Goal: Task Accomplishment & Management: Manage account settings

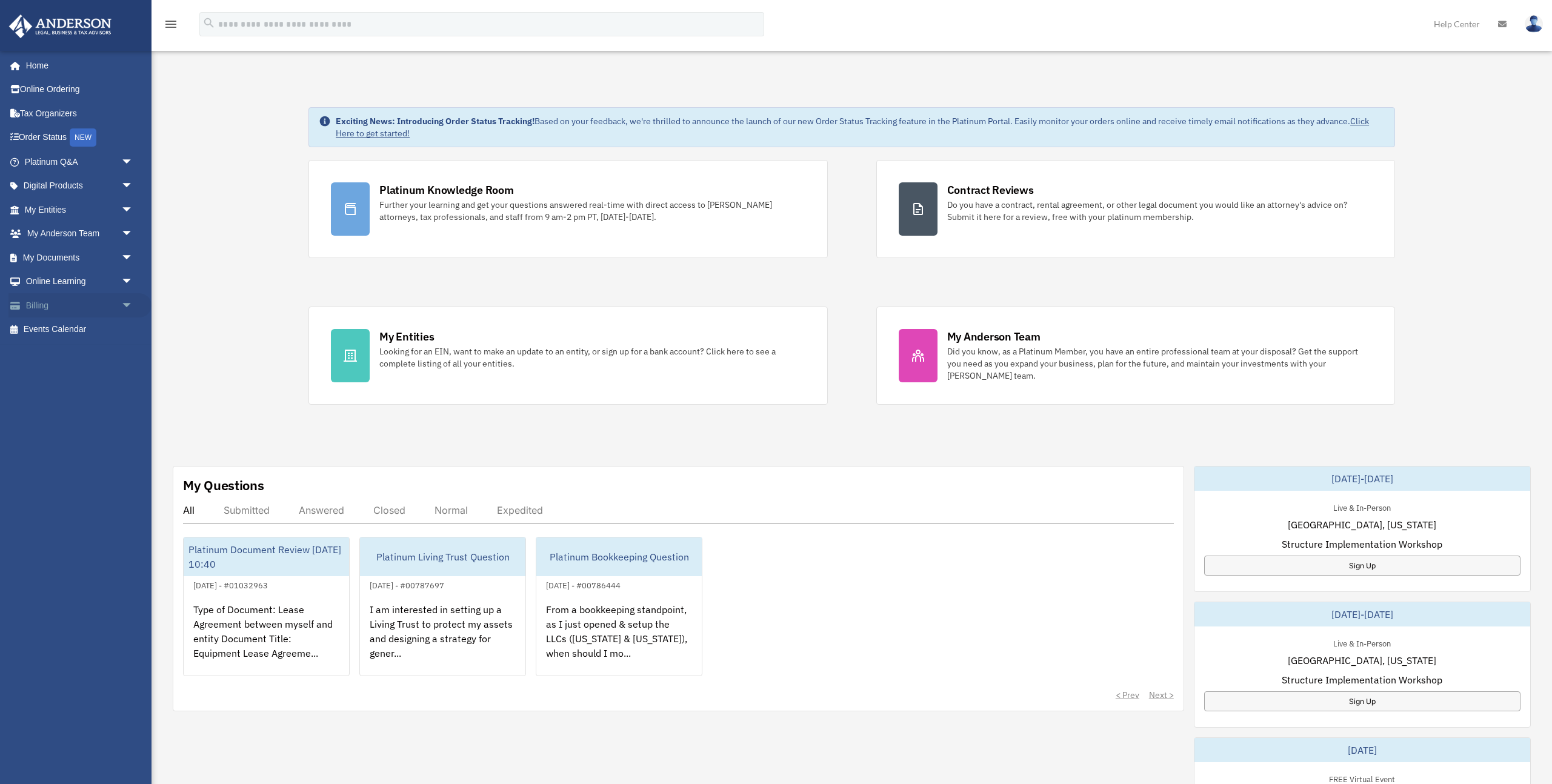
click at [87, 306] on link "Billing arrow_drop_down" at bounding box center [79, 305] width 143 height 24
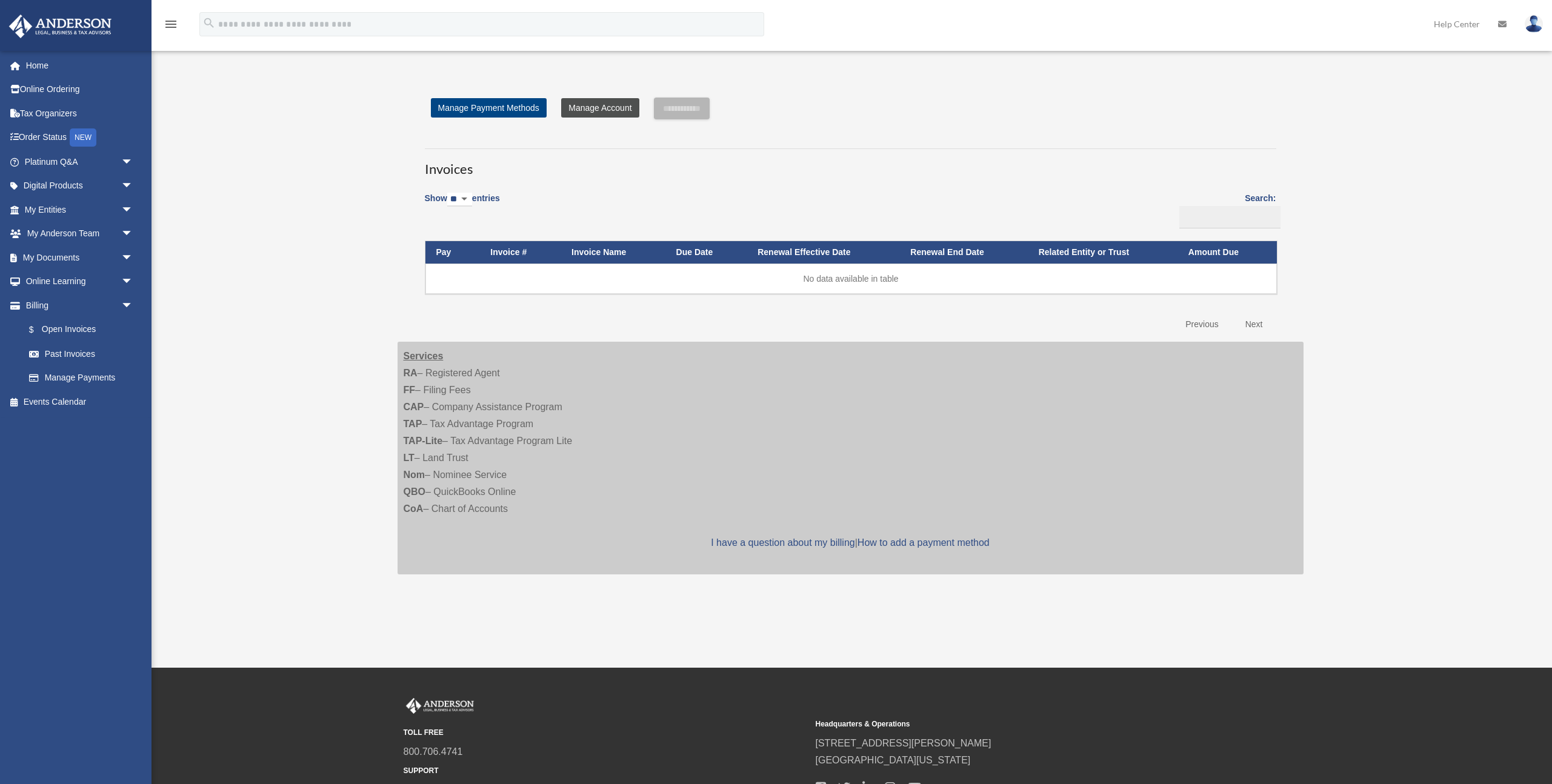
click at [589, 112] on link "Manage Account" at bounding box center [599, 108] width 78 height 19
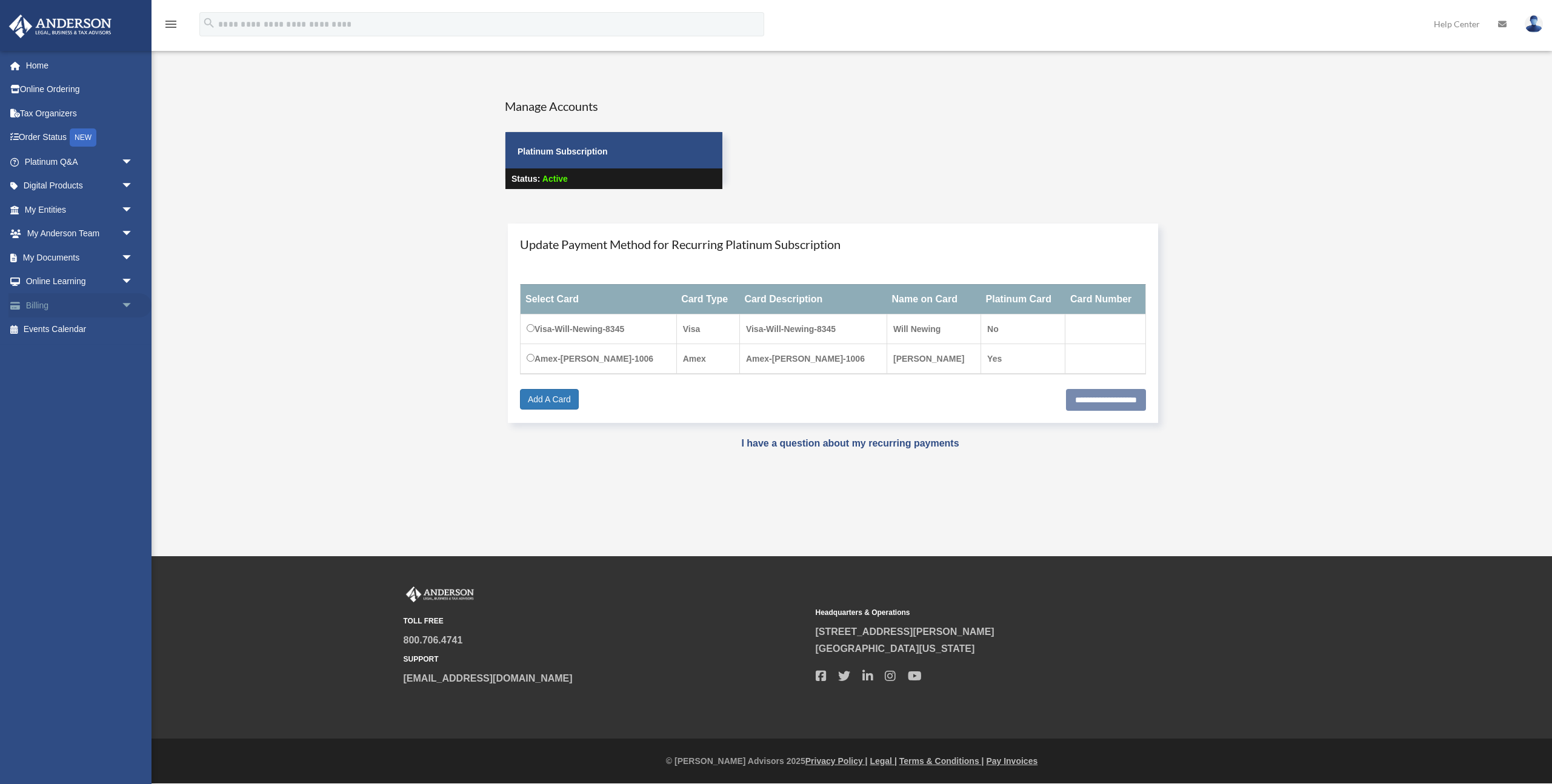
click at [126, 309] on span "arrow_drop_down" at bounding box center [133, 305] width 24 height 25
click at [93, 330] on link "$ Open Invoices" at bounding box center [84, 329] width 135 height 25
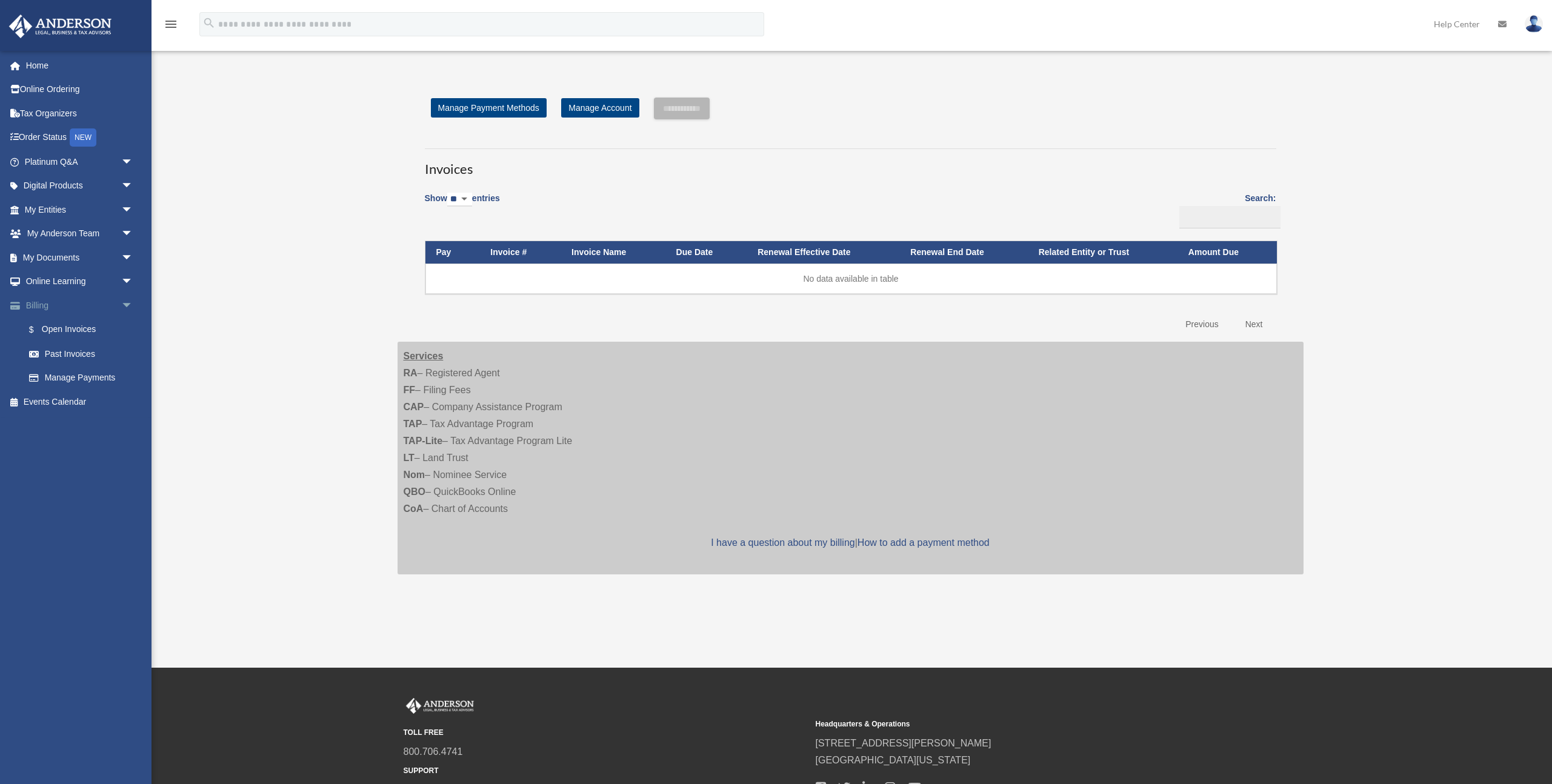
click at [91, 309] on link "Billing arrow_drop_down" at bounding box center [79, 305] width 143 height 24
click at [81, 356] on link "Past Invoices" at bounding box center [84, 354] width 135 height 24
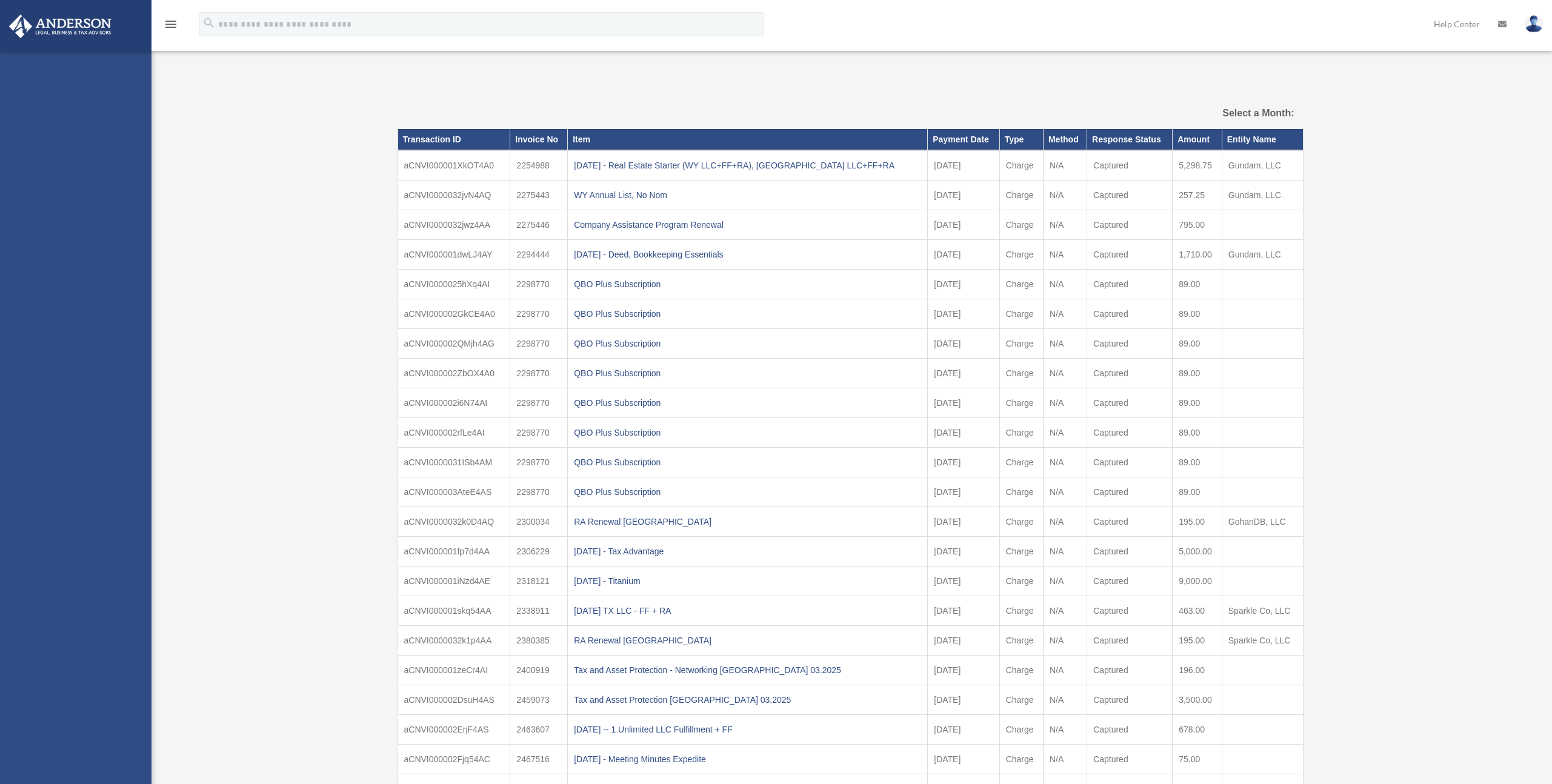
select select
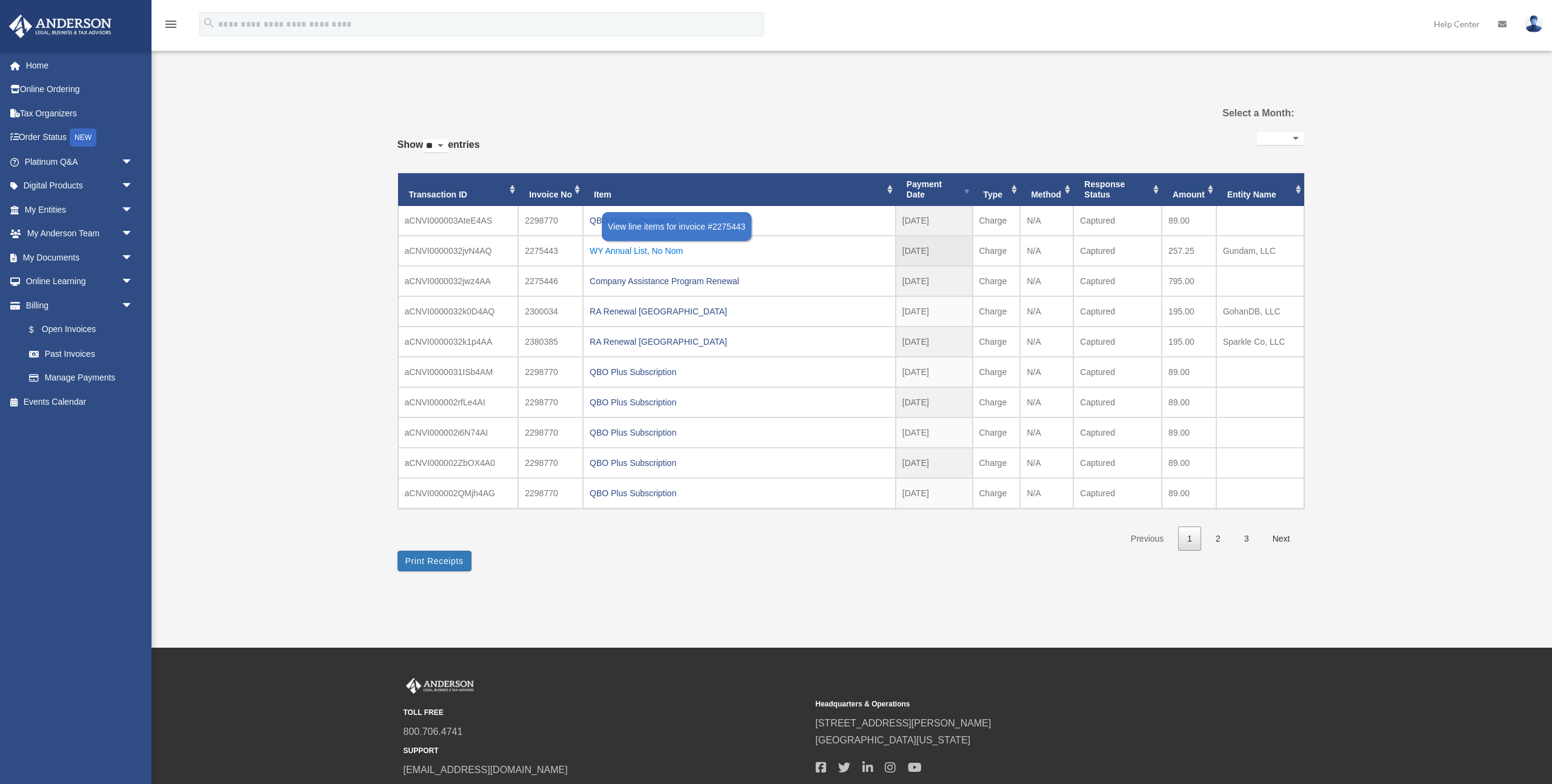
click at [662, 254] on div "WY Annual List, No Nom" at bounding box center [739, 251] width 299 height 17
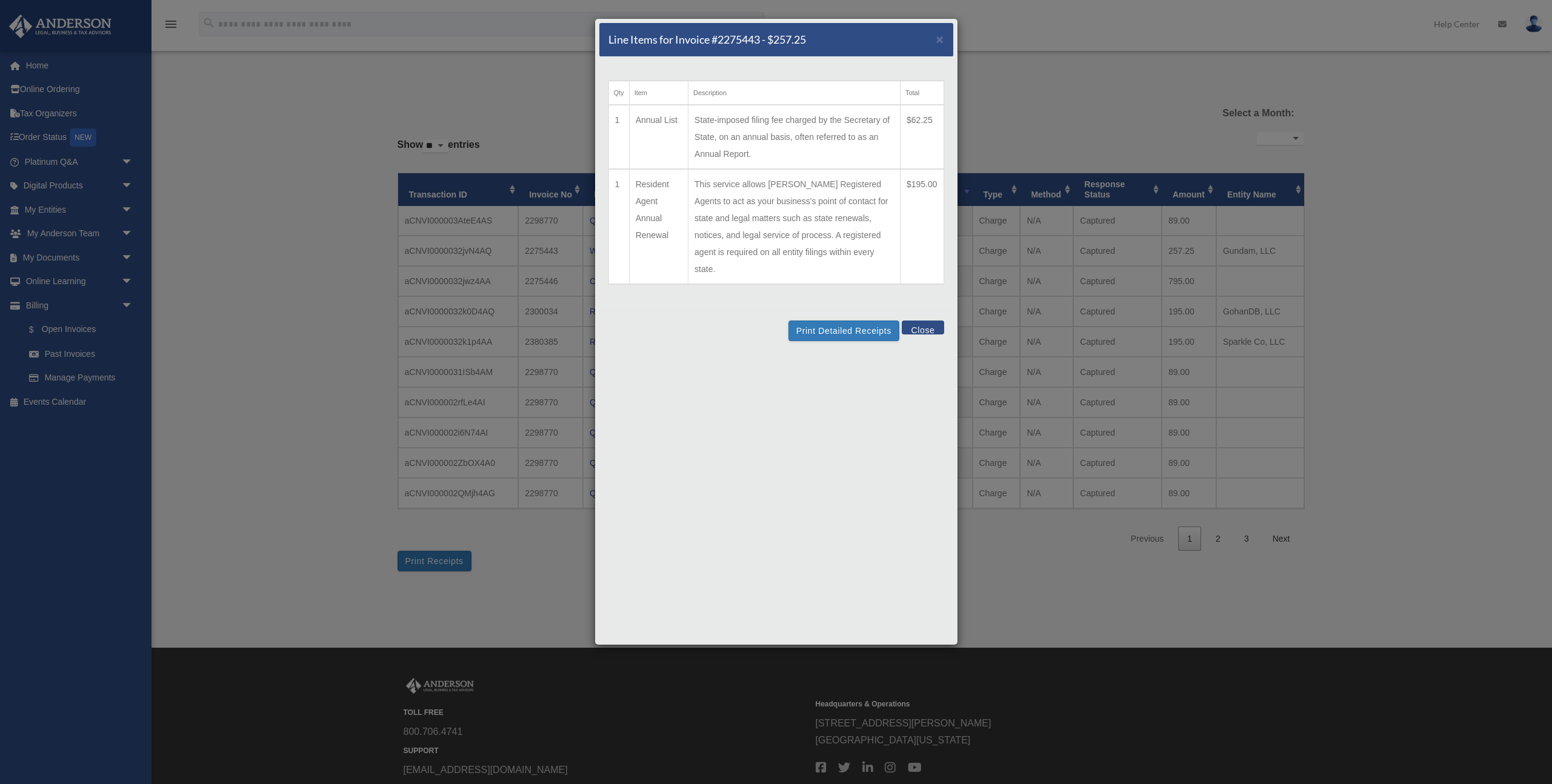
click at [931, 321] on button "Close" at bounding box center [922, 328] width 42 height 14
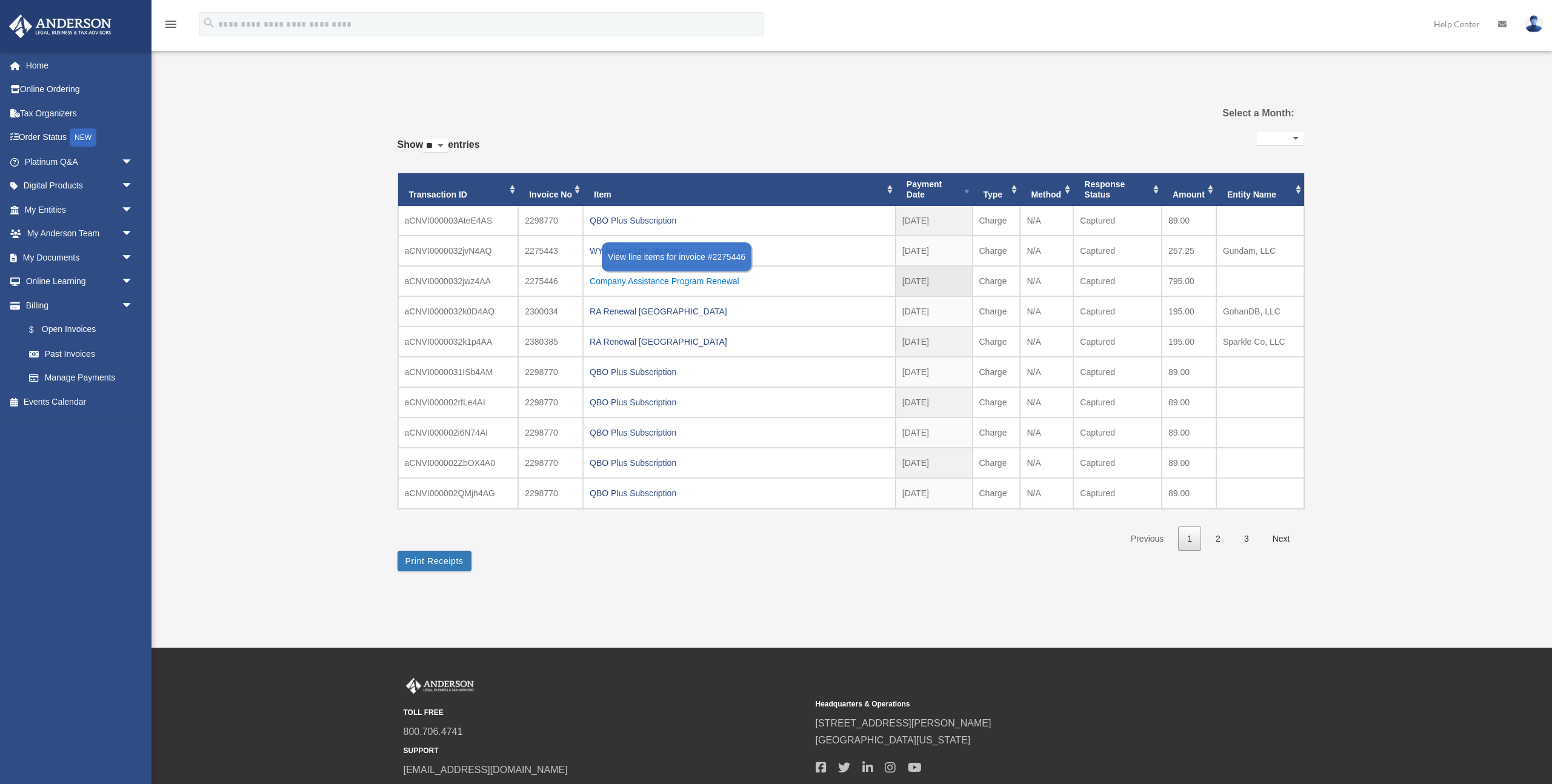
click at [720, 279] on div "Company Assistance Program Renewal" at bounding box center [739, 281] width 299 height 17
